Goal: Task Accomplishment & Management: Manage account settings

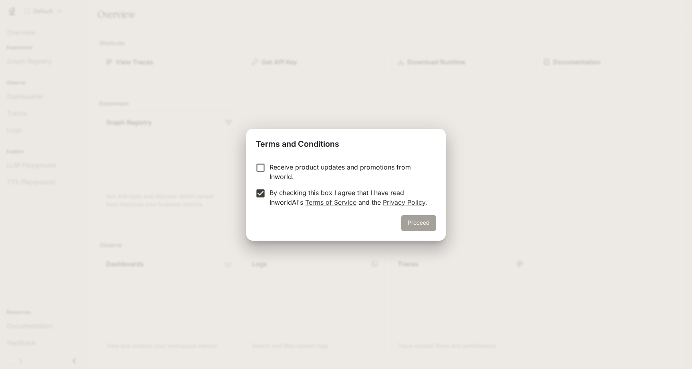
click at [428, 221] on button "Proceed" at bounding box center [418, 223] width 35 height 16
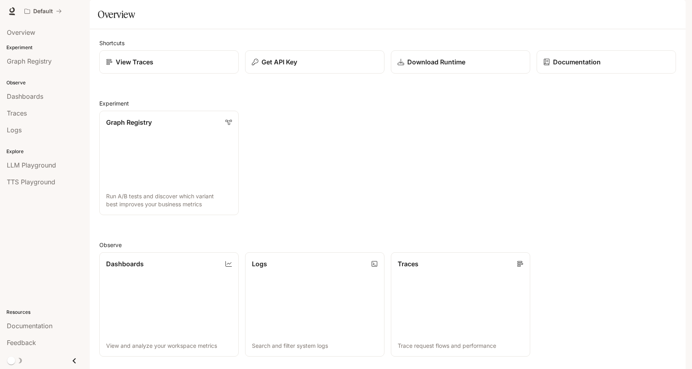
click at [680, 12] on button "button" at bounding box center [674, 11] width 16 height 16
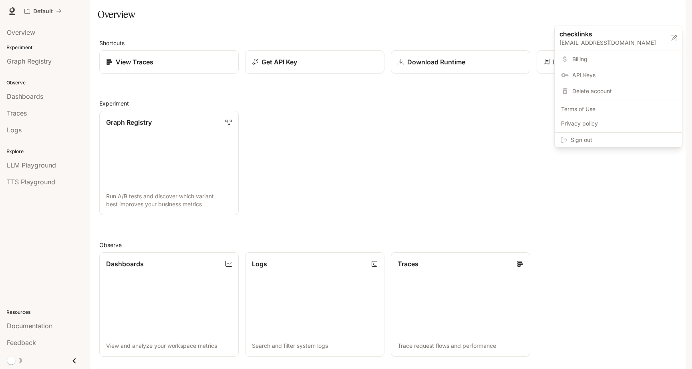
click at [600, 91] on span "Delete account" at bounding box center [623, 91] width 103 height 8
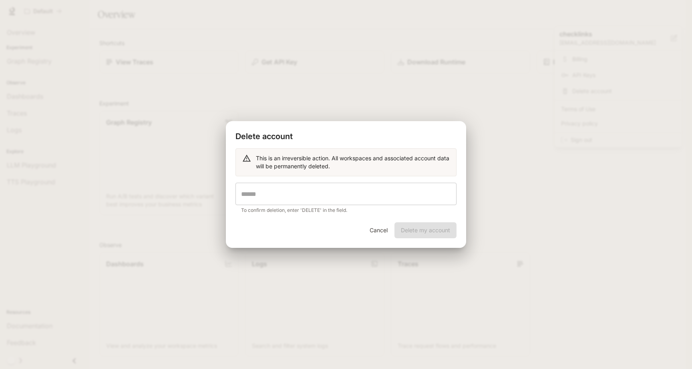
click at [293, 194] on input "text" at bounding box center [345, 194] width 221 height 22
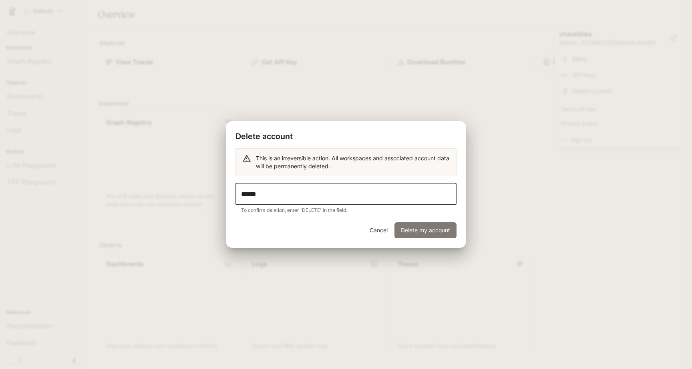
type input "******"
click at [406, 232] on button "Delete my account" at bounding box center [425, 231] width 62 height 16
